Goal: Task Accomplishment & Management: Manage account settings

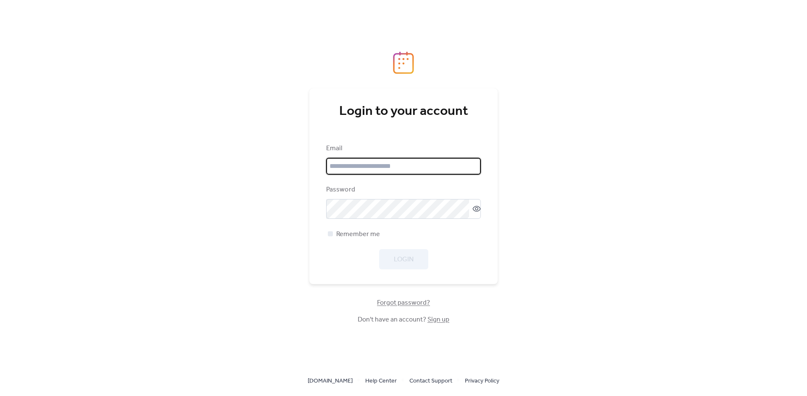
type input "**********"
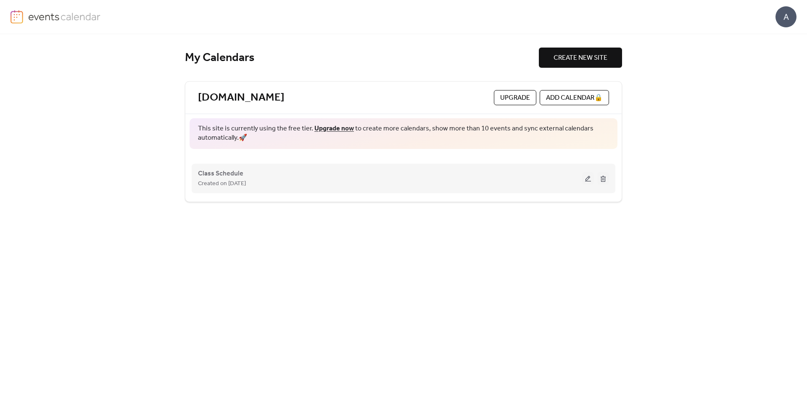
click at [301, 177] on div "Class Schedule Created on [DATE]" at bounding box center [390, 178] width 384 height 20
click at [227, 174] on span "Class Schedule" at bounding box center [220, 174] width 45 height 10
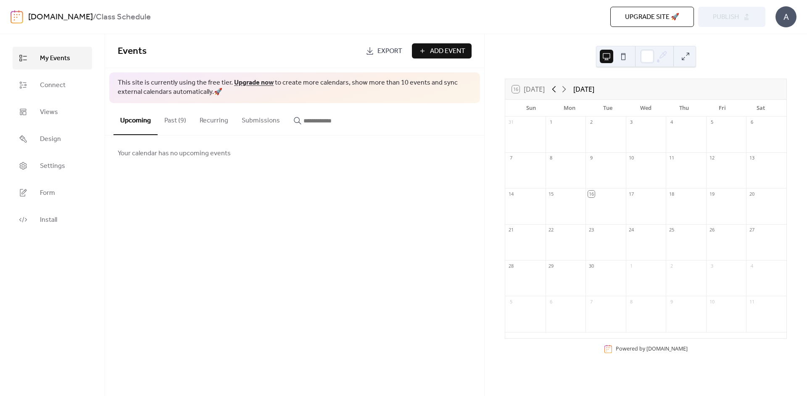
click at [552, 89] on icon at bounding box center [554, 89] width 10 height 10
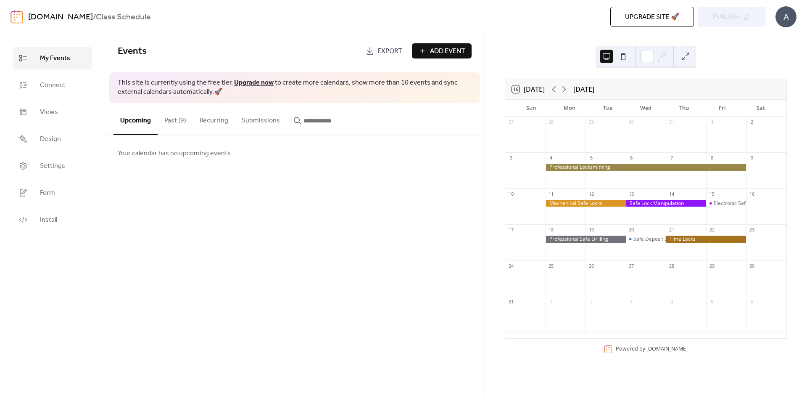
click at [686, 57] on button at bounding box center [685, 56] width 13 height 13
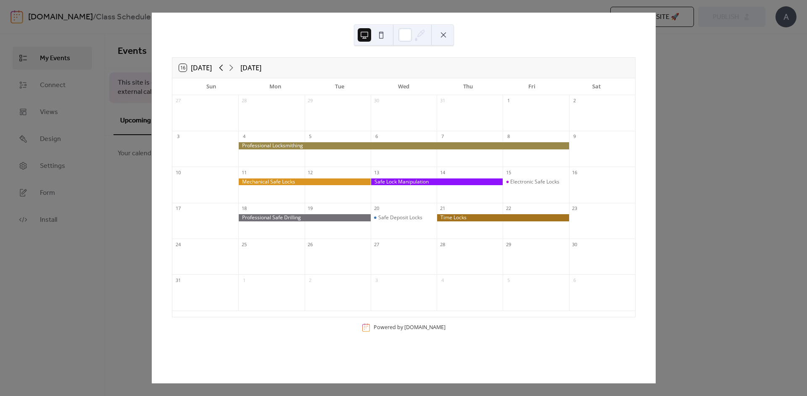
click at [226, 69] on icon at bounding box center [221, 68] width 10 height 10
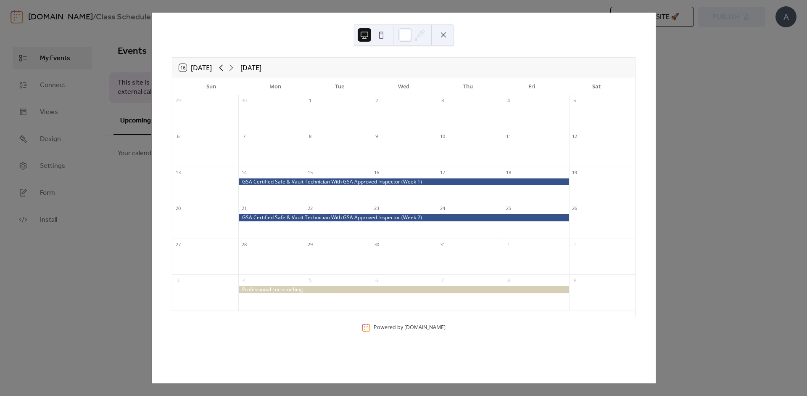
click at [226, 69] on icon at bounding box center [221, 68] width 10 height 10
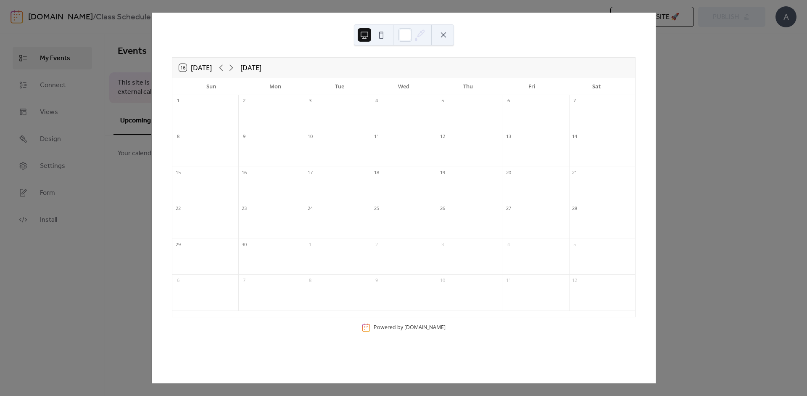
click at [240, 67] on div "16 [DATE] [DATE]" at bounding box center [403, 68] width 463 height 20
click at [233, 68] on icon at bounding box center [231, 68] width 10 height 10
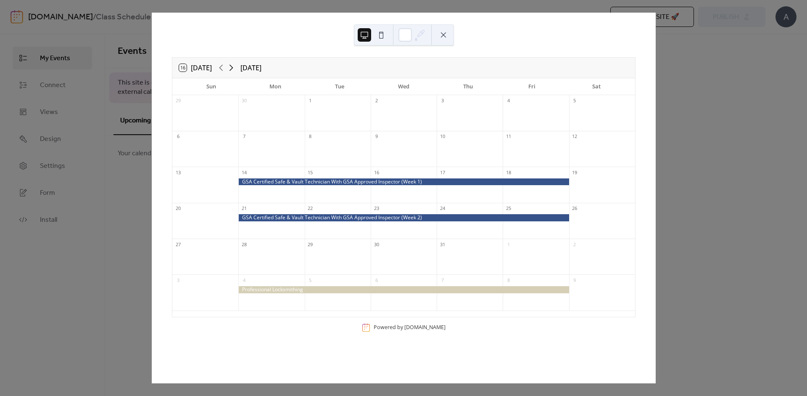
click at [233, 68] on icon at bounding box center [231, 68] width 10 height 10
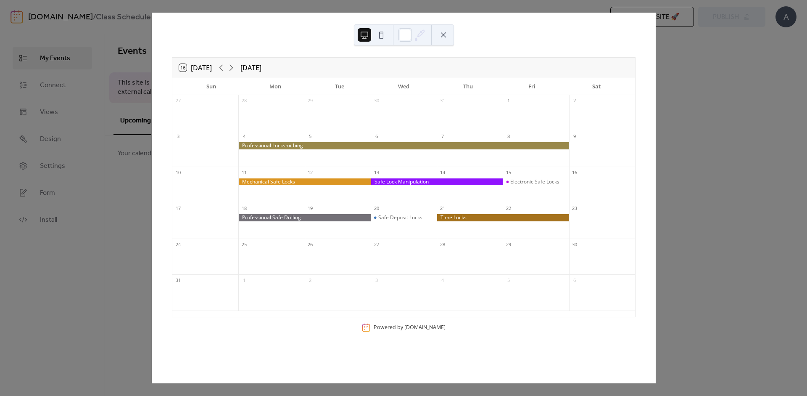
click at [443, 34] on button at bounding box center [443, 34] width 13 height 13
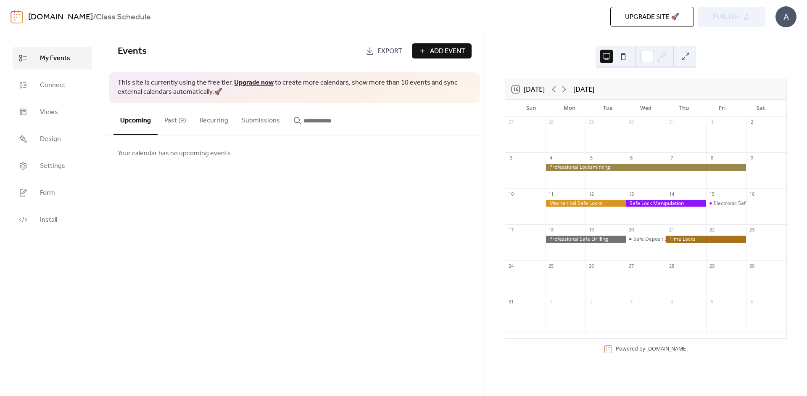
click at [173, 116] on button "Past (9)" at bounding box center [175, 118] width 35 height 31
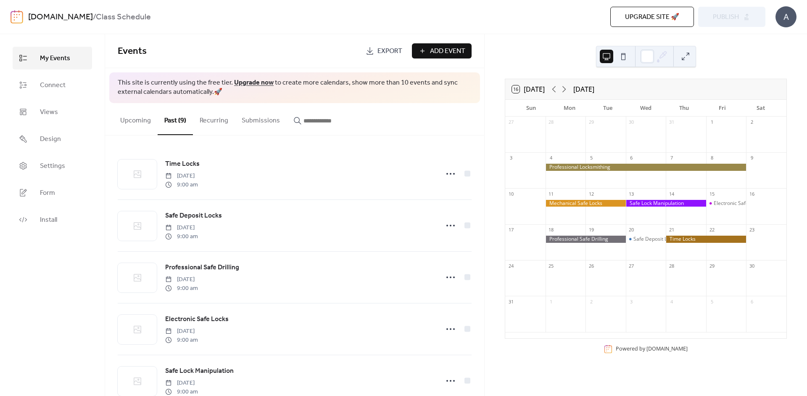
click at [138, 121] on button "Upcoming" at bounding box center [135, 118] width 44 height 31
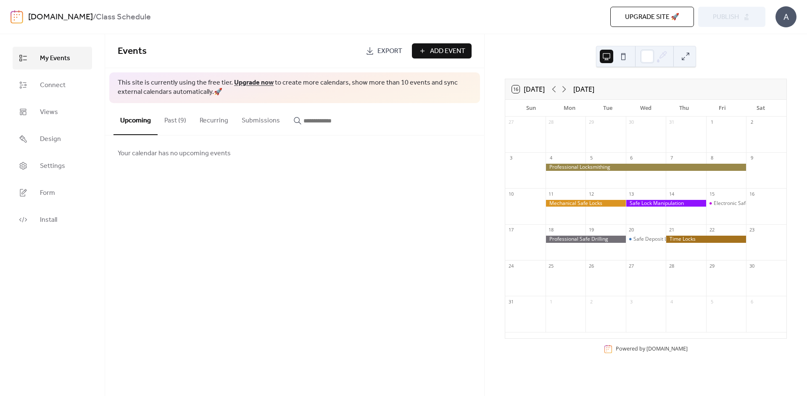
click at [258, 115] on button "Submissions" at bounding box center [261, 118] width 52 height 31
click at [139, 121] on button "Upcoming" at bounding box center [135, 118] width 44 height 31
